Goal: Task Accomplishment & Management: Use online tool/utility

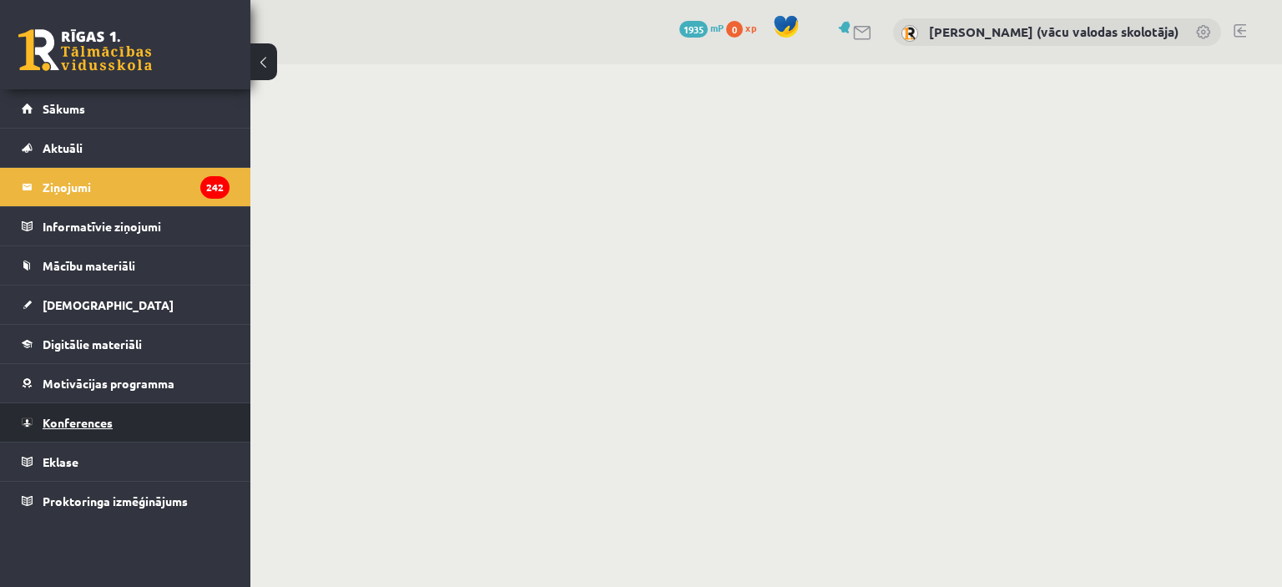
click at [92, 419] on span "Konferences" at bounding box center [78, 422] width 70 height 15
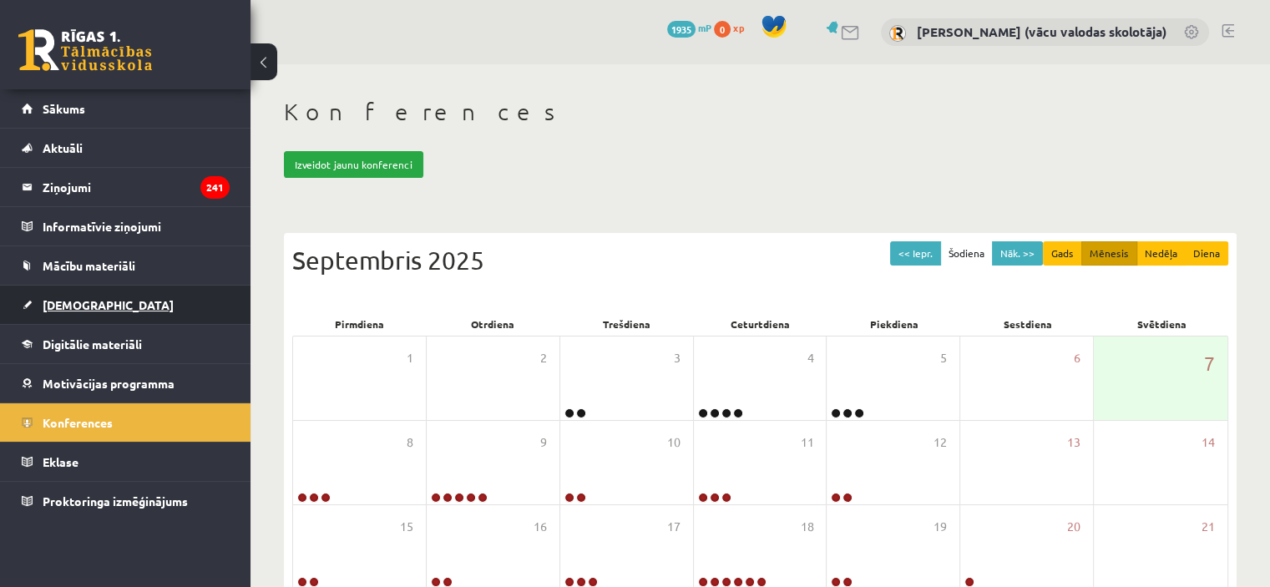
click at [78, 305] on span "[DEMOGRAPHIC_DATA]" at bounding box center [108, 304] width 131 height 15
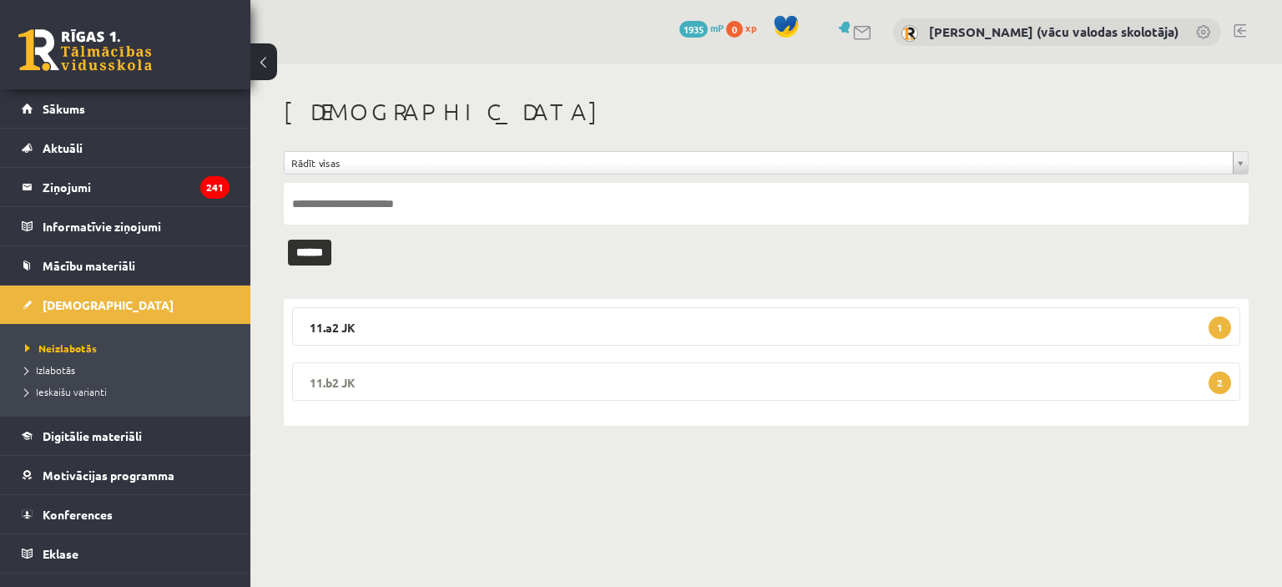
click at [622, 382] on legend "11.b2 JK 2" at bounding box center [766, 381] width 948 height 38
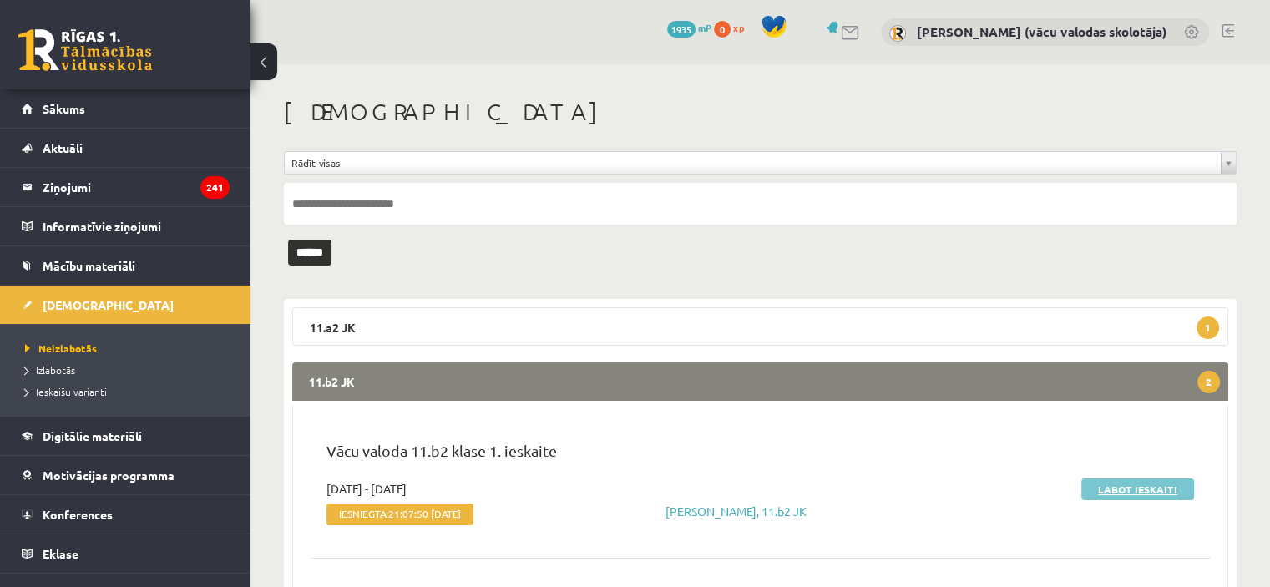
click at [1130, 485] on link "Labot ieskaiti" at bounding box center [1137, 489] width 113 height 22
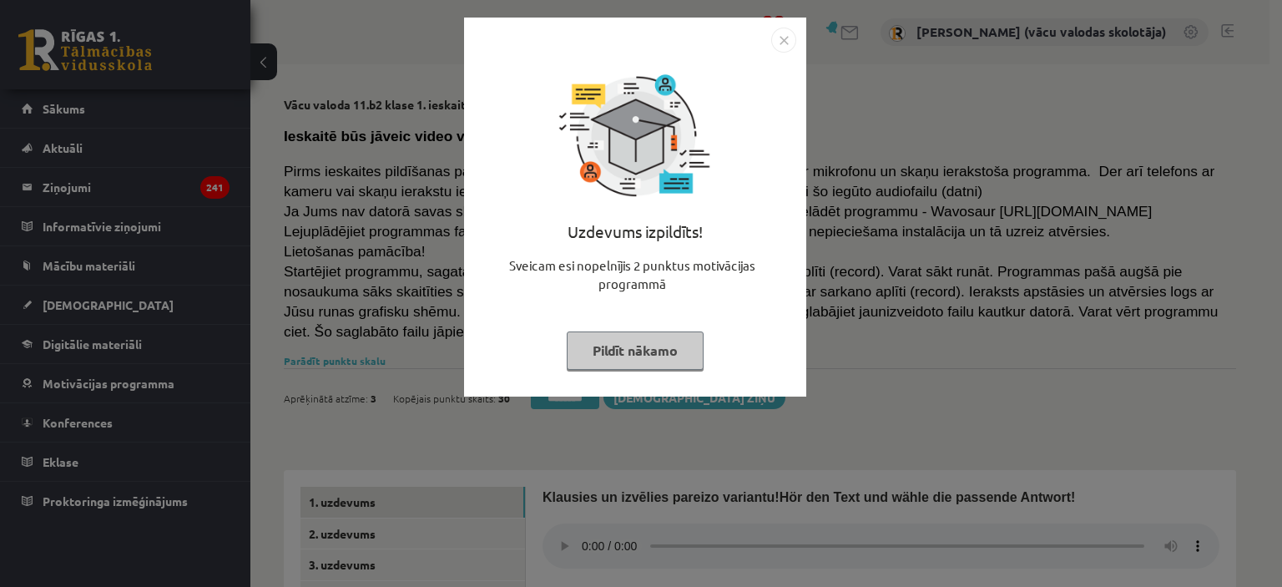
click at [628, 353] on button "Pildīt nākamo" at bounding box center [635, 350] width 137 height 38
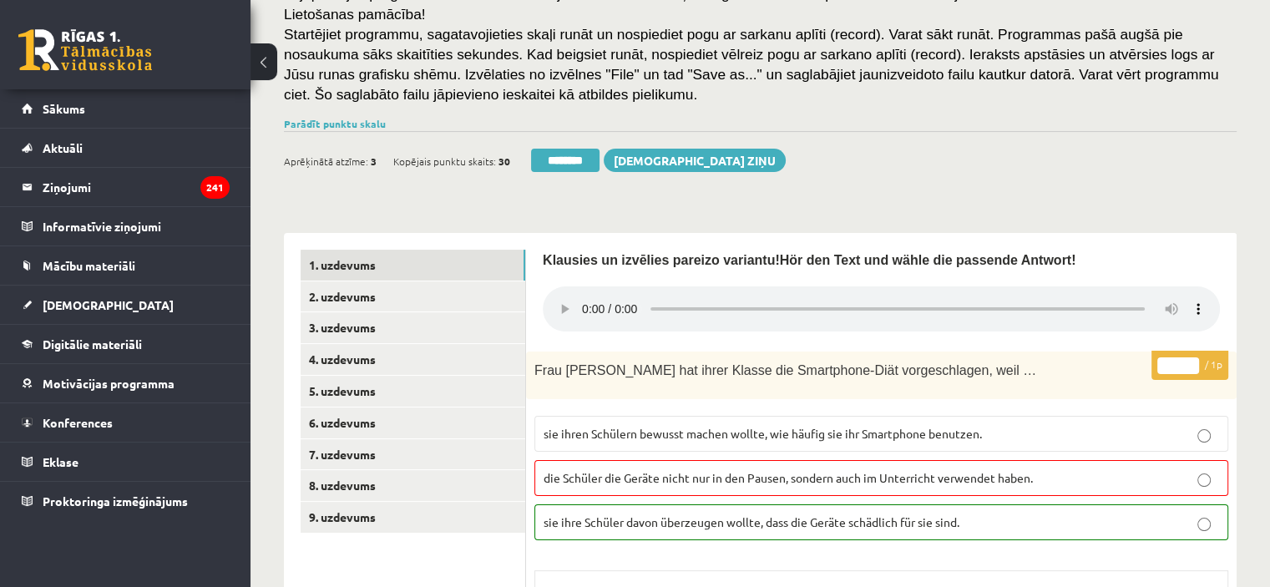
scroll to position [250, 0]
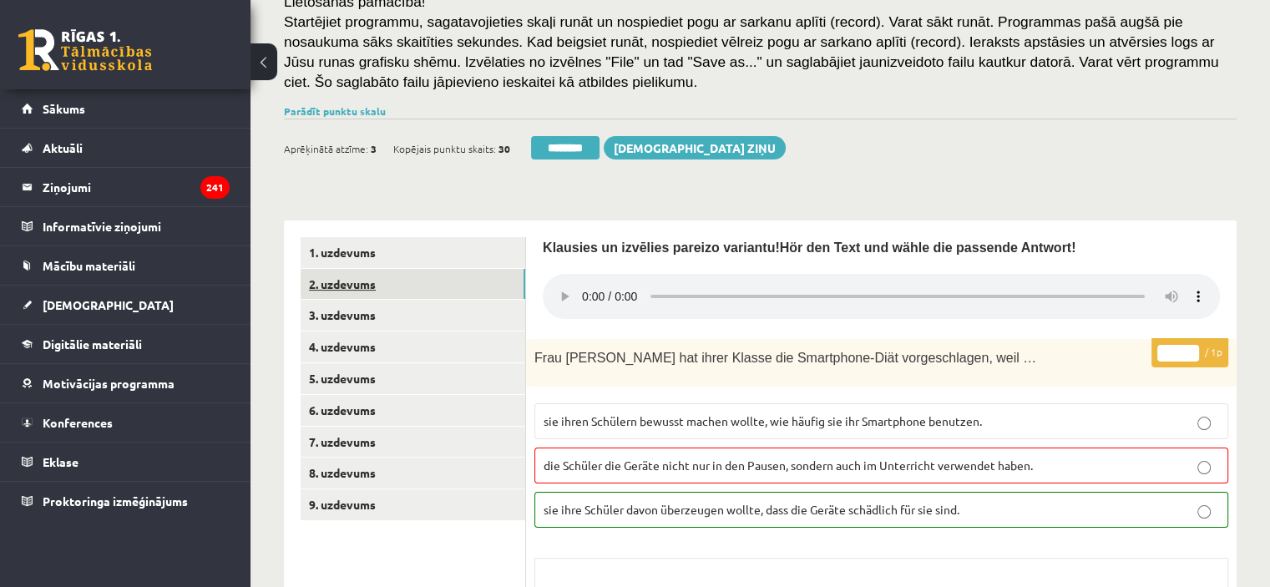
click at [357, 288] on link "2. uzdevums" at bounding box center [413, 284] width 225 height 31
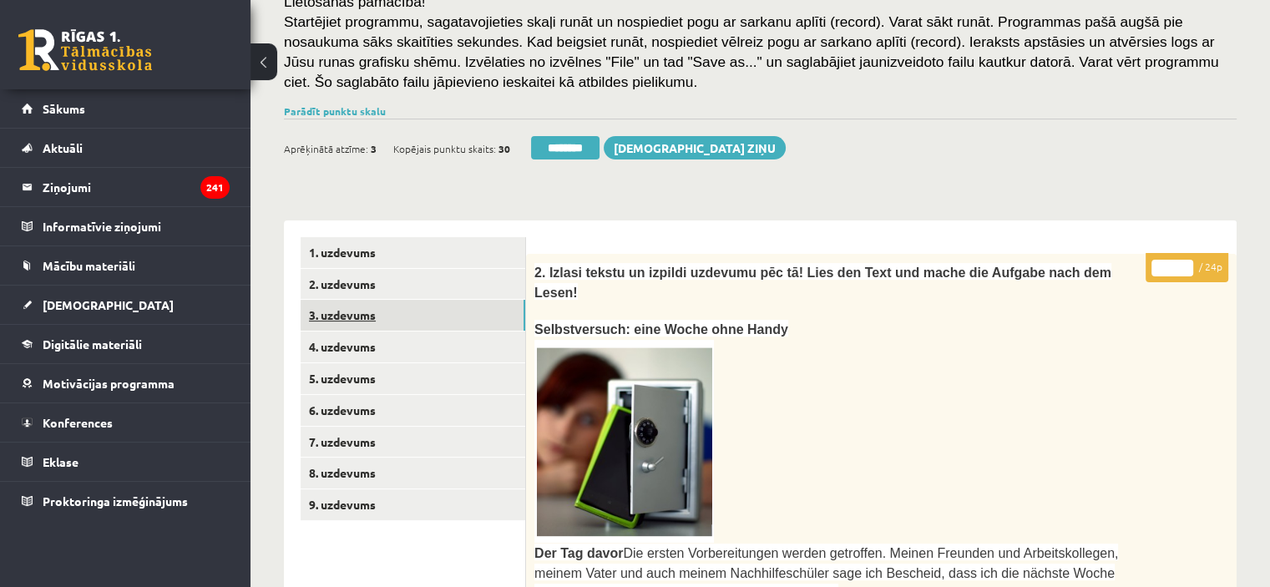
click at [357, 316] on link "3. uzdevums" at bounding box center [413, 315] width 225 height 31
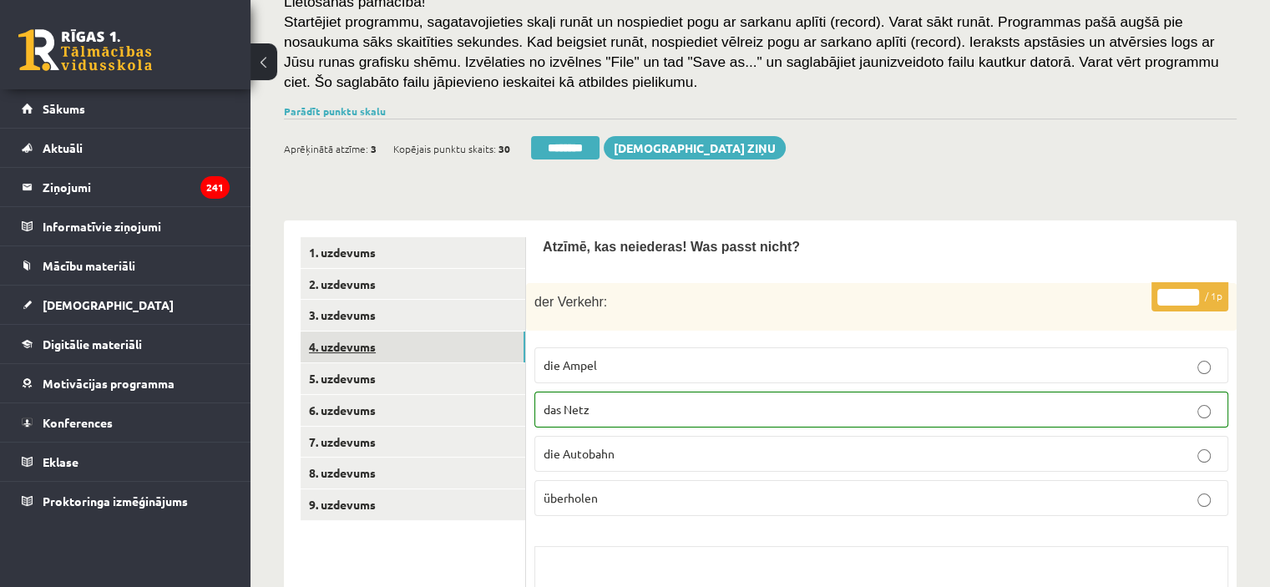
click at [356, 346] on link "4. uzdevums" at bounding box center [413, 346] width 225 height 31
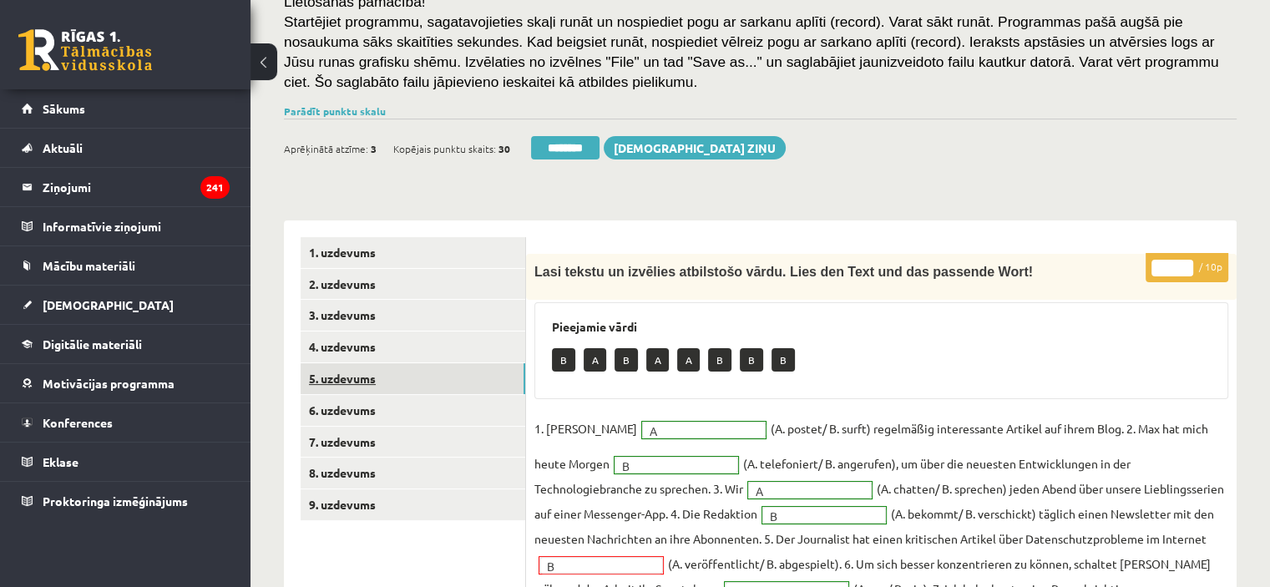
click at [361, 382] on link "5. uzdevums" at bounding box center [413, 378] width 225 height 31
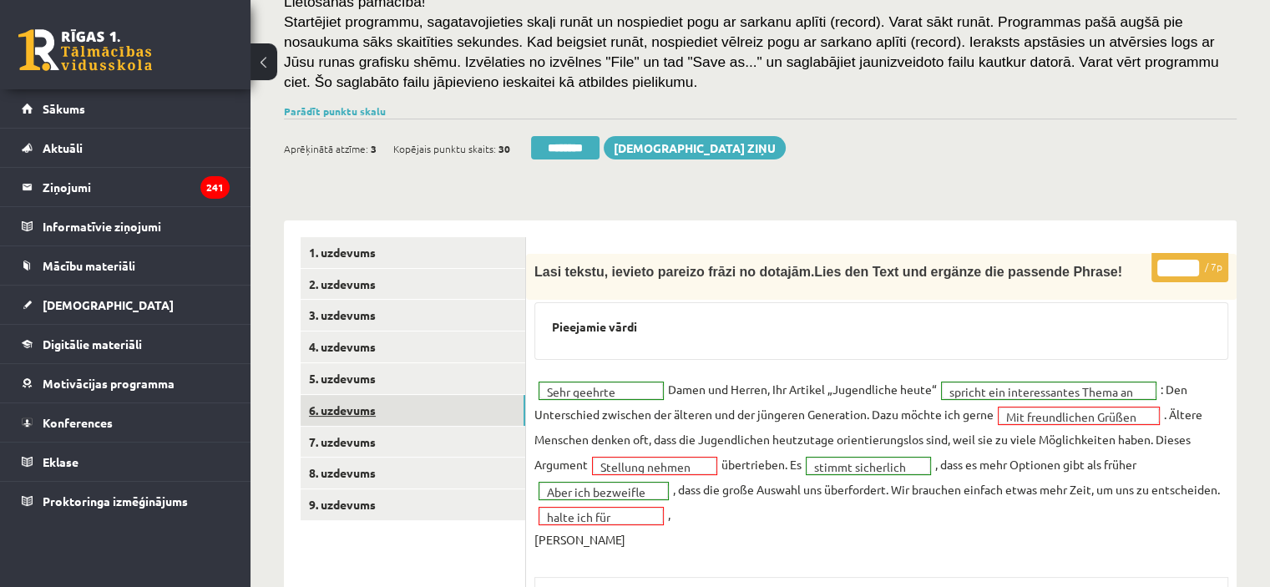
click at [351, 413] on link "6. uzdevums" at bounding box center [413, 410] width 225 height 31
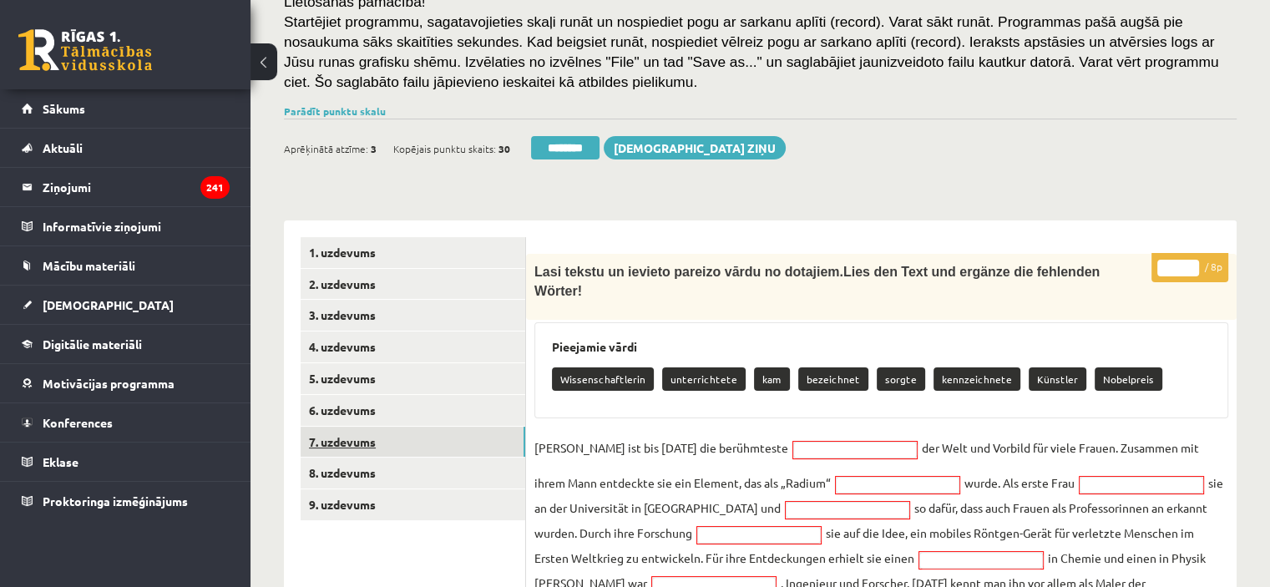
click at [347, 447] on link "7. uzdevums" at bounding box center [413, 442] width 225 height 31
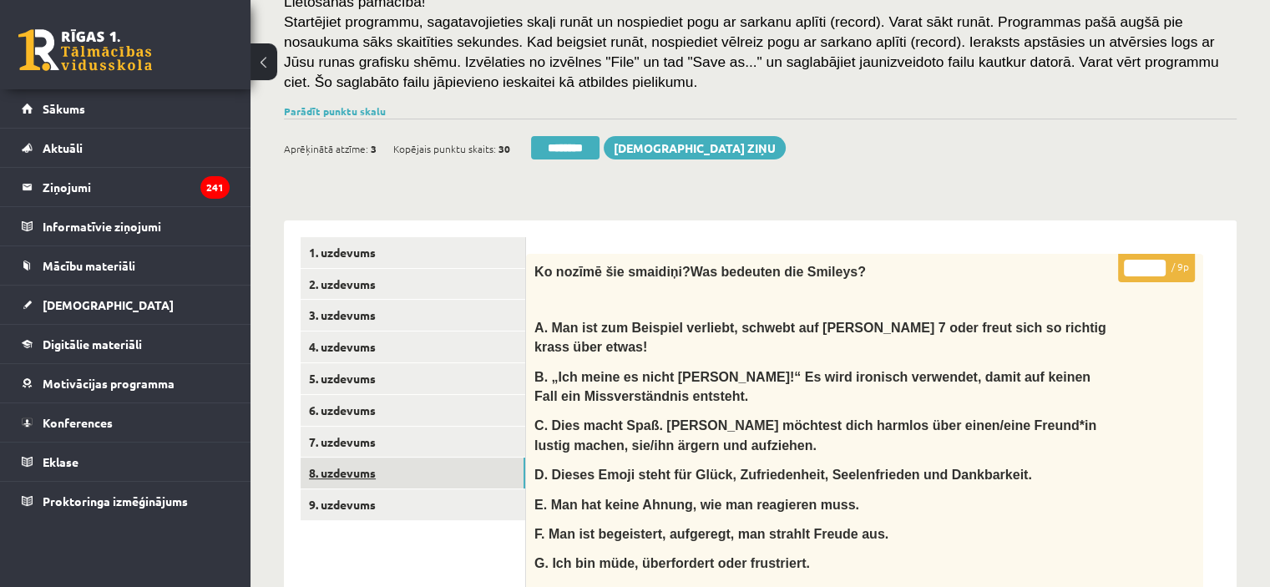
click at [347, 473] on link "8. uzdevums" at bounding box center [413, 473] width 225 height 31
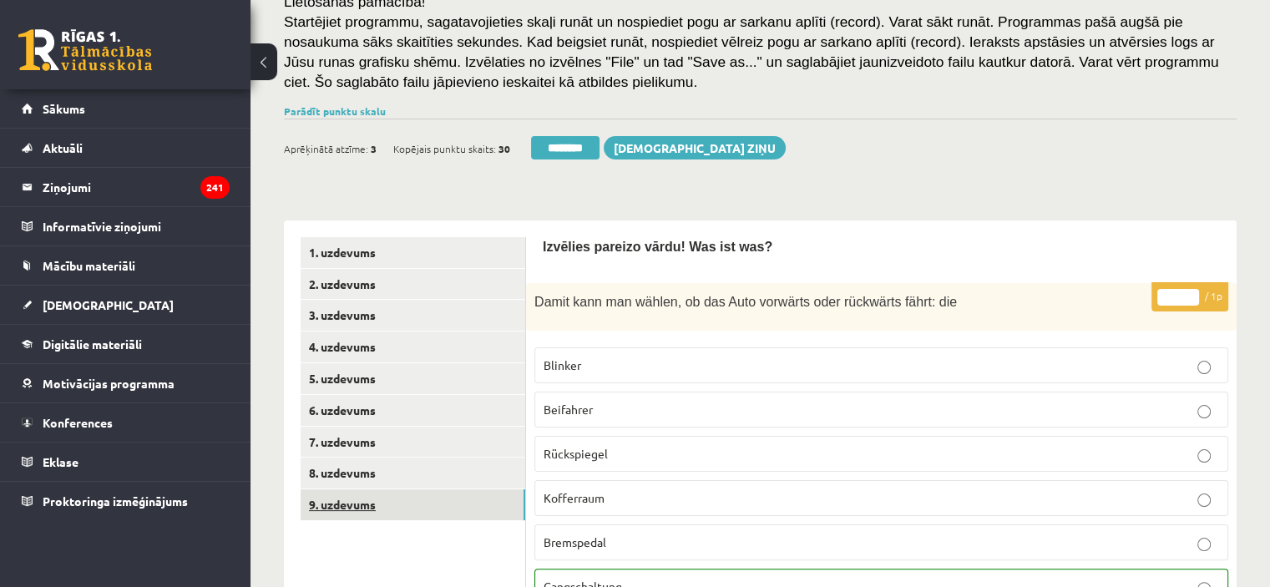
click at [349, 507] on link "9. uzdevums" at bounding box center [413, 504] width 225 height 31
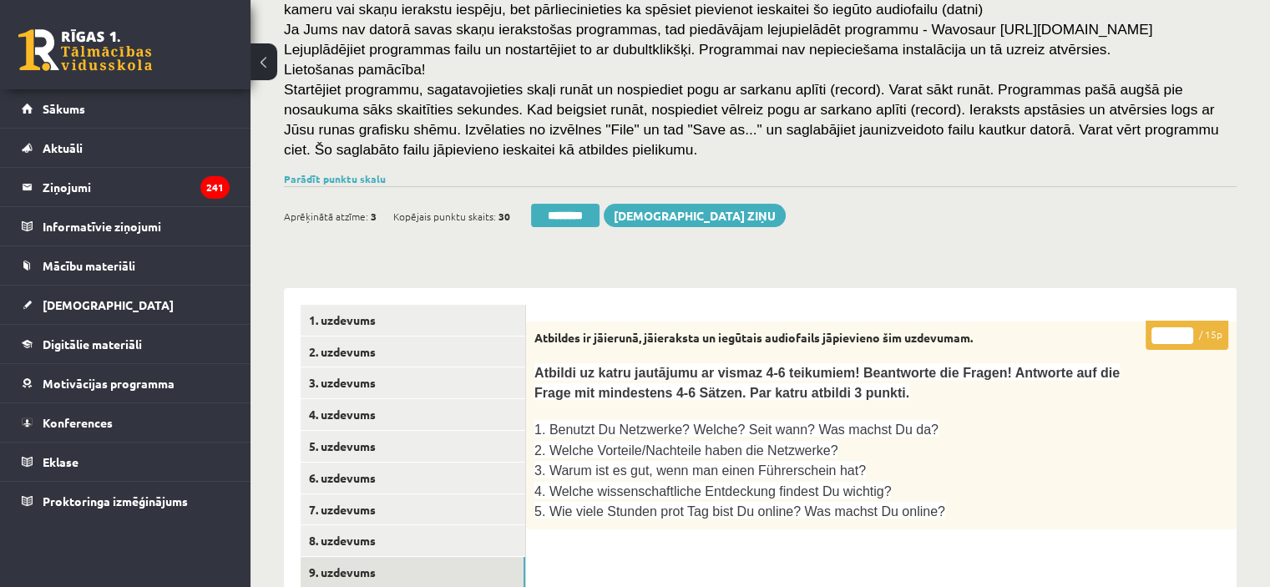
scroll to position [139, 0]
